Goal: Task Accomplishment & Management: Manage account settings

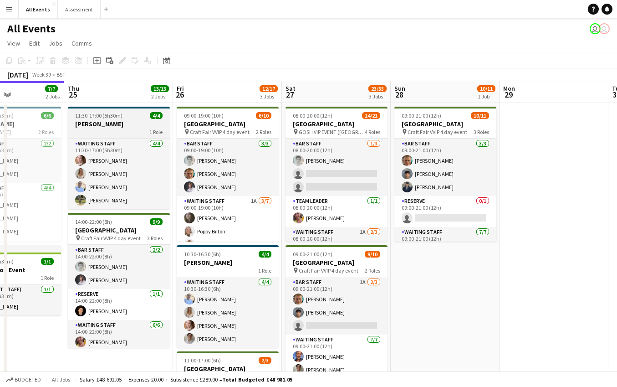
scroll to position [7, 0]
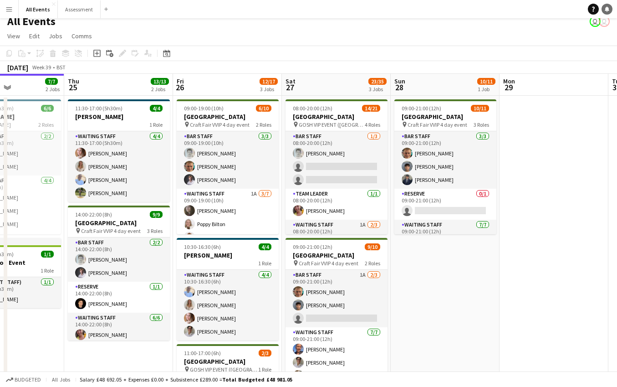
click at [607, 10] on icon at bounding box center [607, 8] width 5 height 5
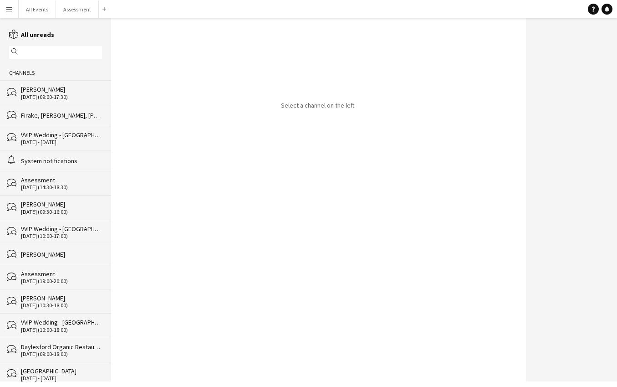
click at [51, 120] on div "bubbles Firake, Stork, [GEOGRAPHIC_DATA], [PERSON_NAME], foster, [PERSON_NAME]" at bounding box center [55, 115] width 111 height 21
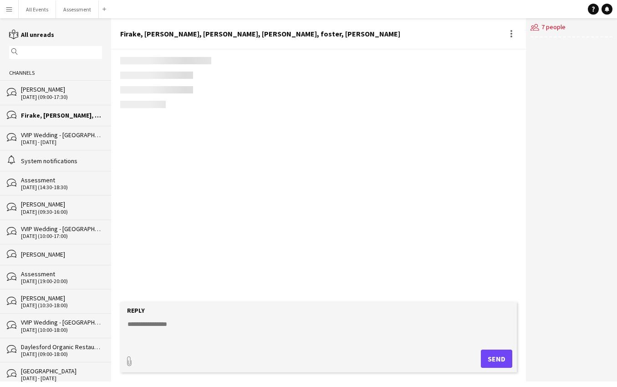
click at [55, 136] on div "VVIP Wedding - [GEOGRAPHIC_DATA]" at bounding box center [61, 135] width 81 height 8
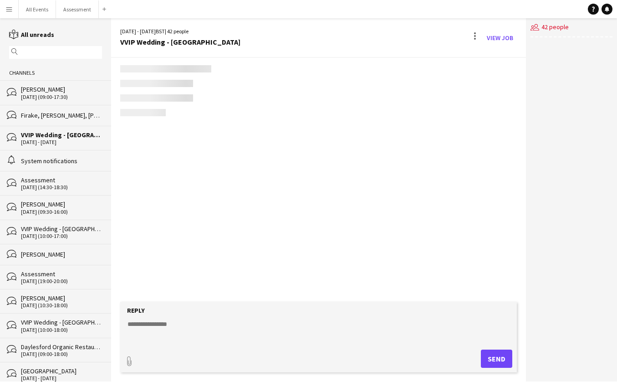
click at [56, 157] on div "System notifications" at bounding box center [61, 161] width 81 height 8
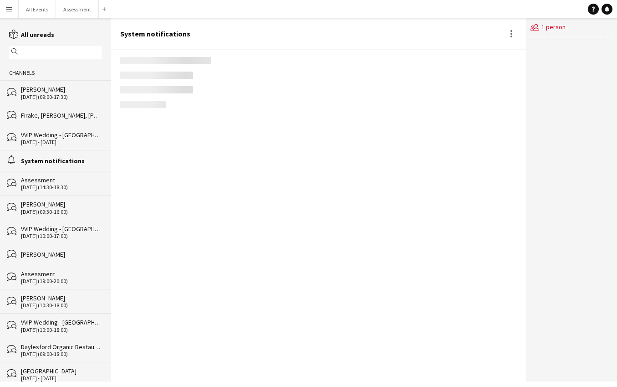
click at [40, 93] on div "[PERSON_NAME]" at bounding box center [61, 89] width 81 height 8
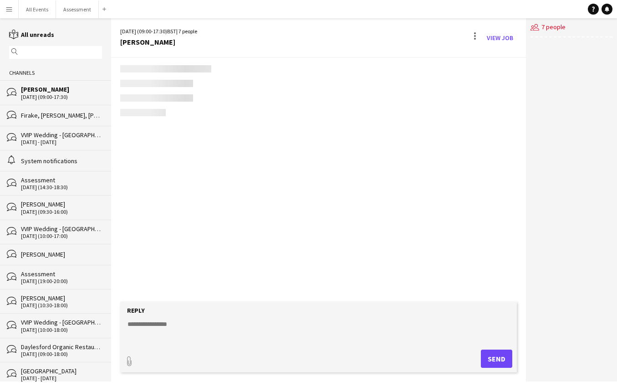
click at [46, 140] on div "[DATE] - [DATE]" at bounding box center [61, 142] width 81 height 6
click at [52, 157] on div "System notifications" at bounding box center [61, 161] width 81 height 8
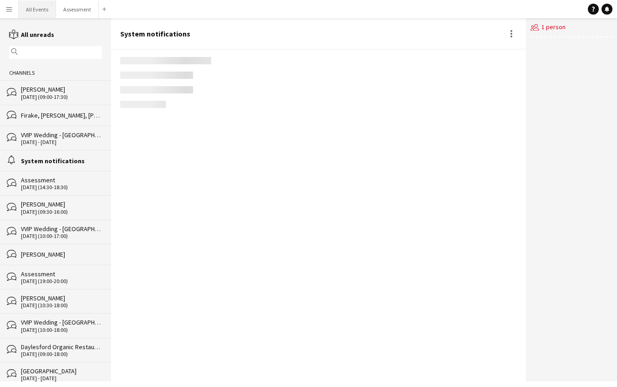
click at [31, 11] on button "All Events Close" at bounding box center [37, 9] width 37 height 18
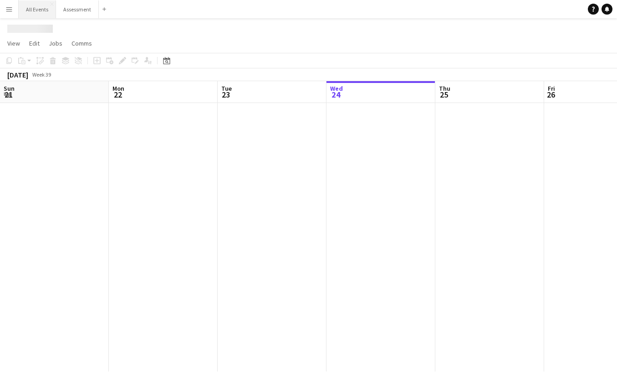
scroll to position [0, 218]
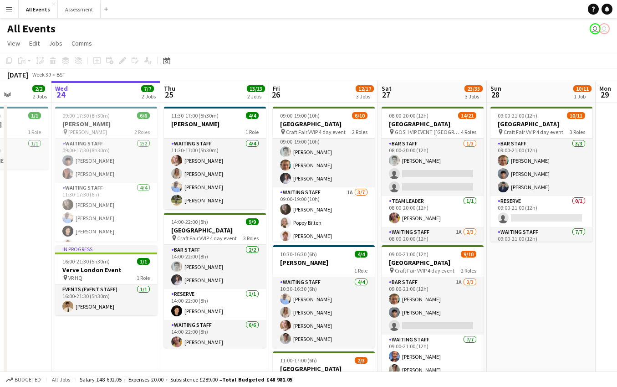
click at [9, 13] on button "Menu" at bounding box center [9, 9] width 18 height 18
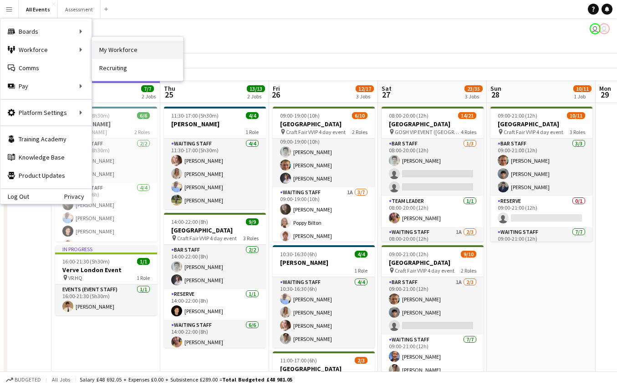
click at [122, 53] on link "My Workforce" at bounding box center [137, 50] width 91 height 18
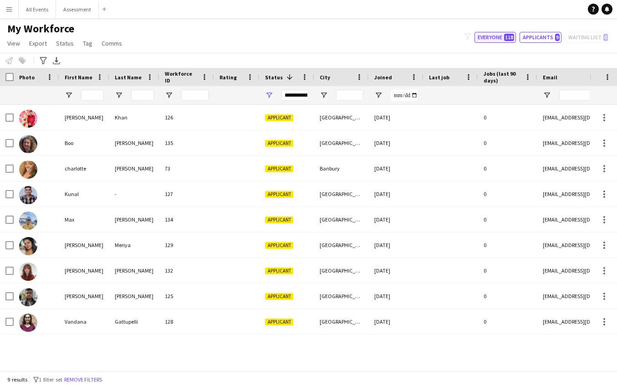
click at [511, 37] on span "118" at bounding box center [509, 37] width 10 height 7
type input "**********"
